Goal: Check status

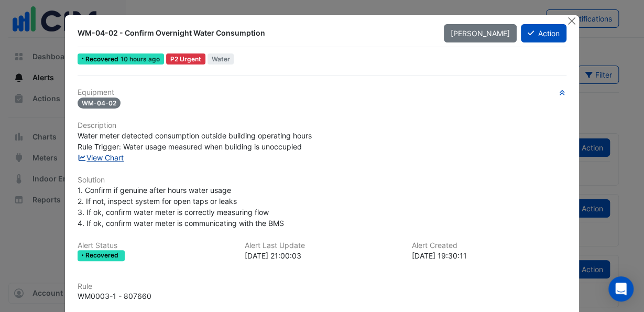
click at [106, 157] on link "View Chart" at bounding box center [101, 157] width 47 height 9
click at [567, 24] on button "Close" at bounding box center [571, 20] width 11 height 11
